Goal: Transaction & Acquisition: Purchase product/service

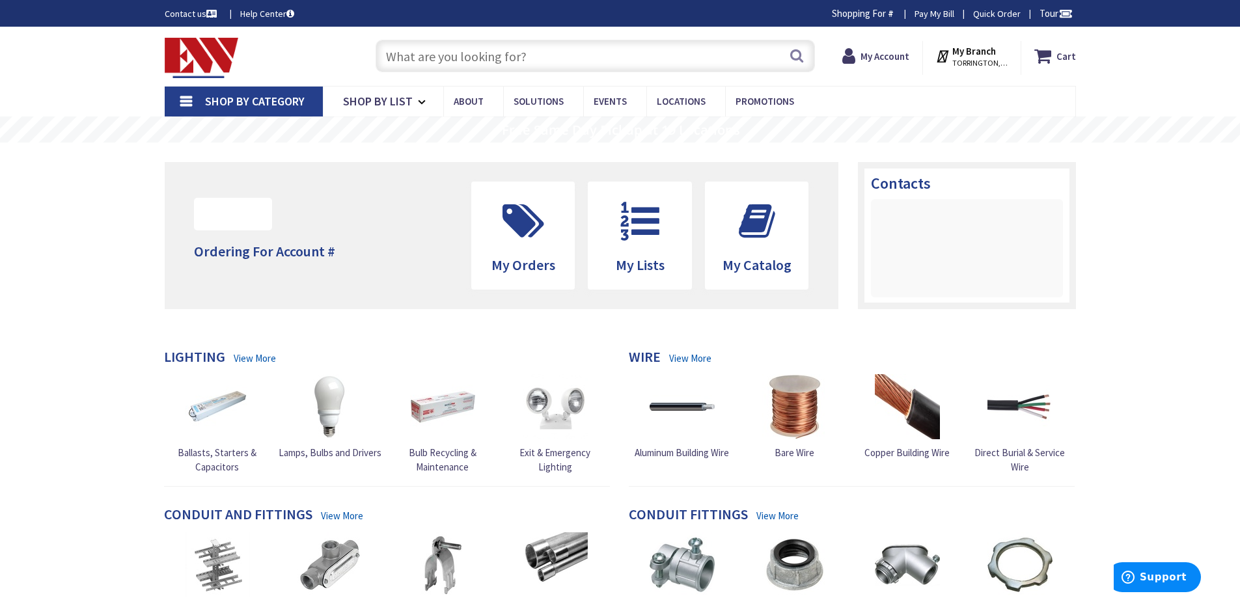
click at [597, 49] on input "text" at bounding box center [595, 56] width 439 height 33
paste input "HLB8ROTMW"
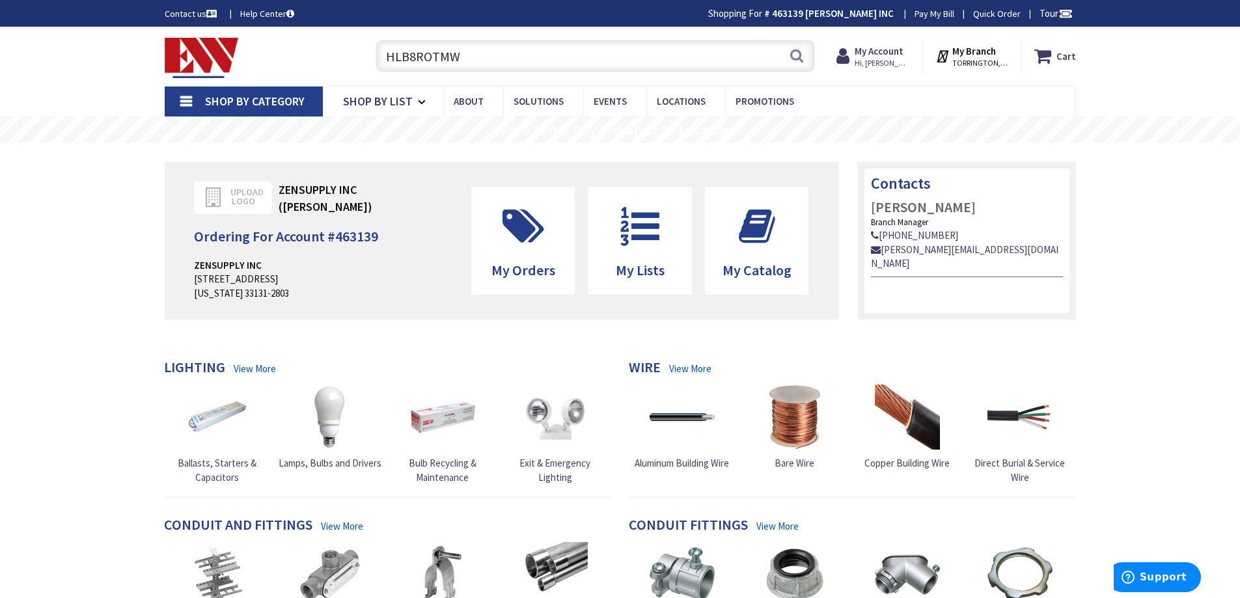
type input "HLB8ROTMW"
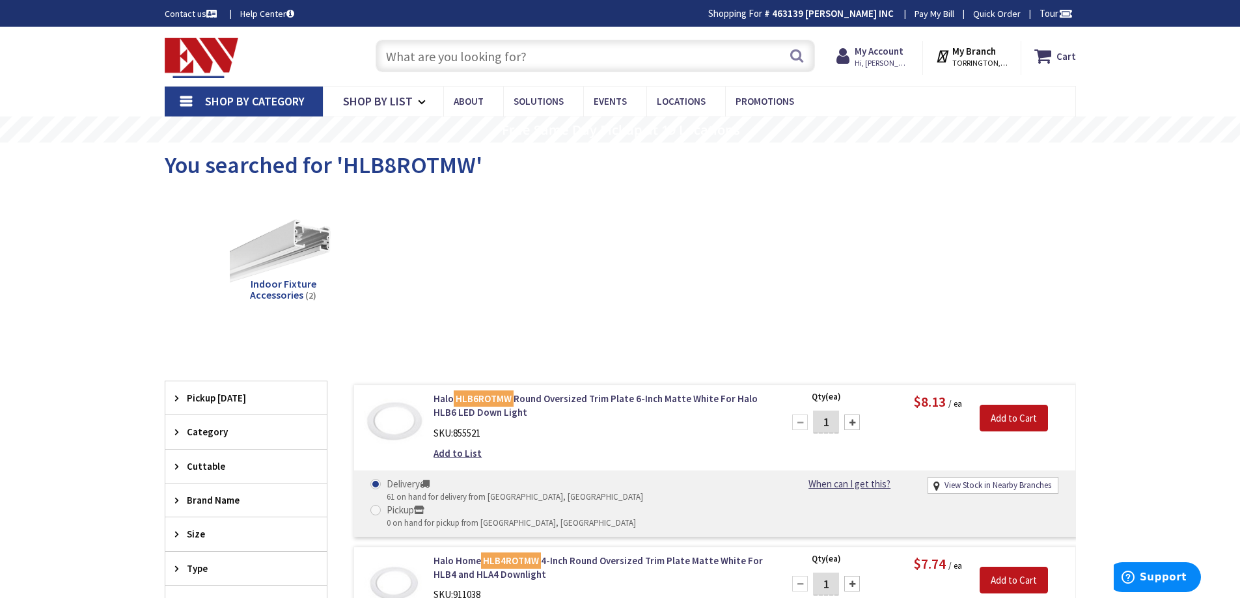
click at [590, 57] on input "text" at bounding box center [595, 56] width 439 height 33
paste input "HLB8LS9FSE010MWR"
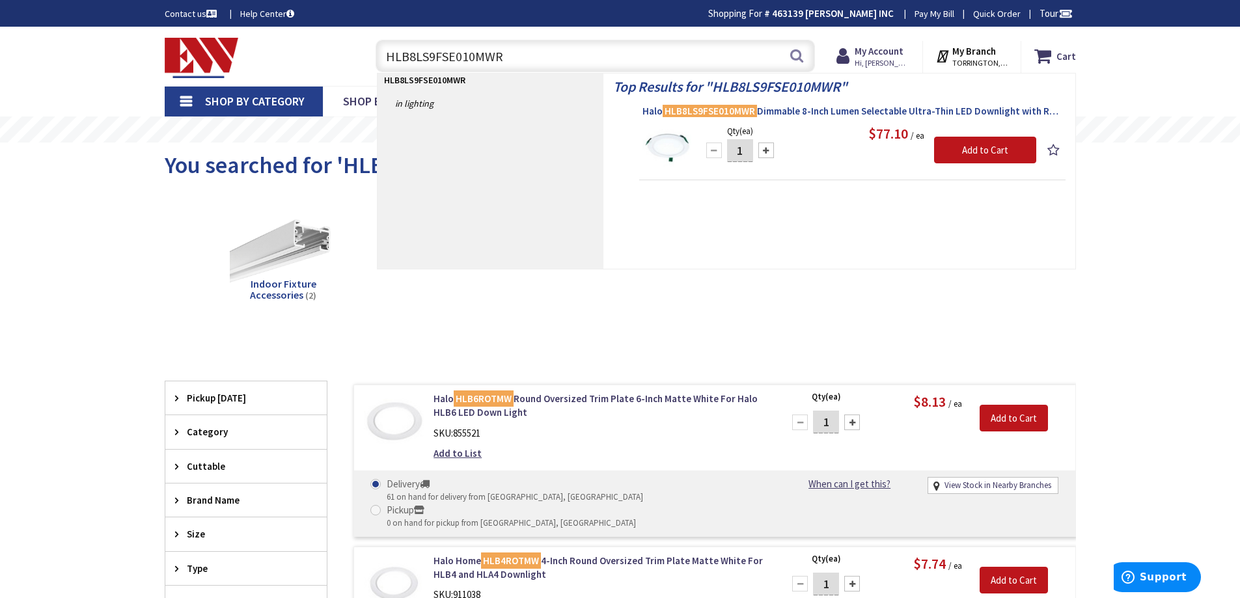
type input "HLB8LS9FSE010MWR"
click at [814, 118] on link "Halo HLB8LS9FSE010MWR Dimmable 8-Inch Lumen Selectable Ultra-Thin LED Downlight…" at bounding box center [853, 113] width 420 height 16
click at [812, 112] on span "Halo HLB8LS9FSE010MWR Dimmable 8-Inch Lumen Selectable Ultra-Thin LED Downlight…" at bounding box center [853, 111] width 420 height 13
